Goal: Task Accomplishment & Management: Manage account settings

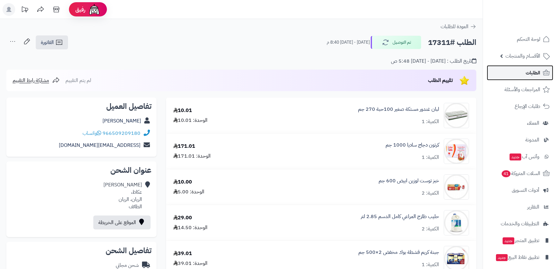
click at [518, 74] on link "الطلبات" at bounding box center [520, 72] width 66 height 15
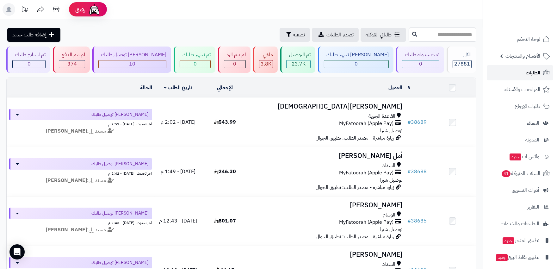
click at [534, 71] on span "الطلبات" at bounding box center [533, 72] width 15 height 9
click at [514, 71] on link "الطلبات" at bounding box center [520, 72] width 66 height 15
